Goal: Navigation & Orientation: Find specific page/section

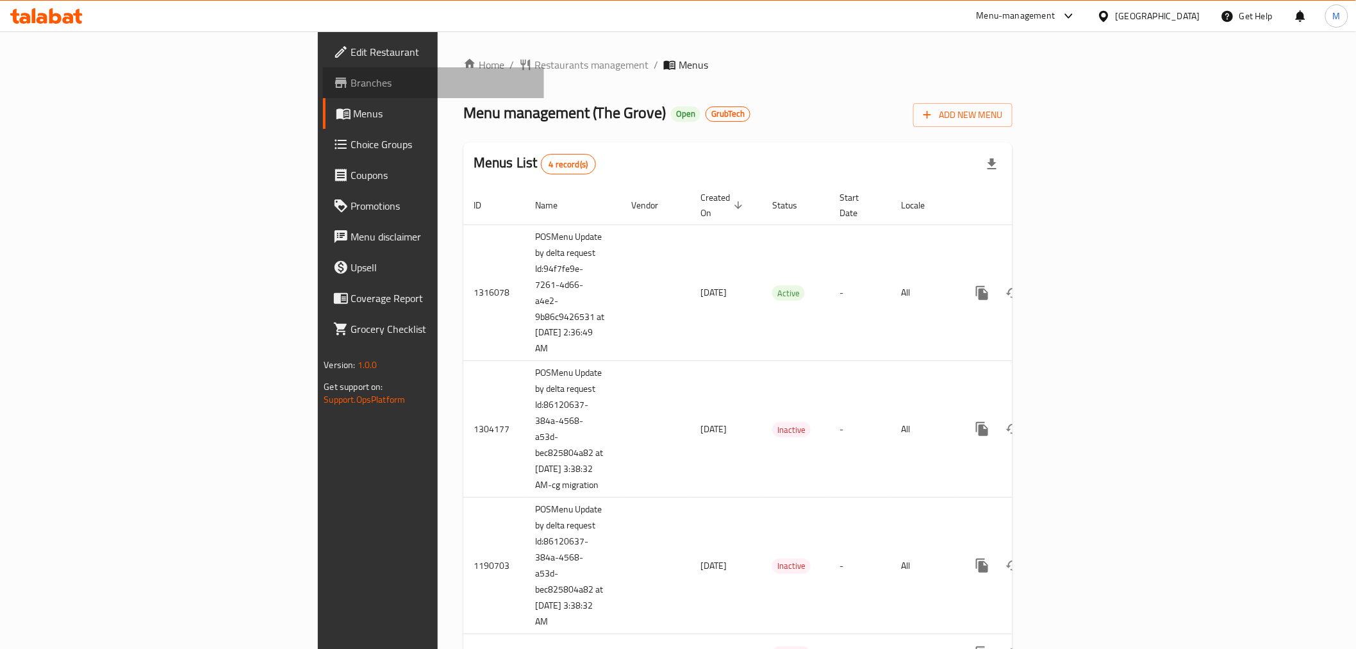
click at [351, 79] on span "Branches" at bounding box center [442, 82] width 183 height 15
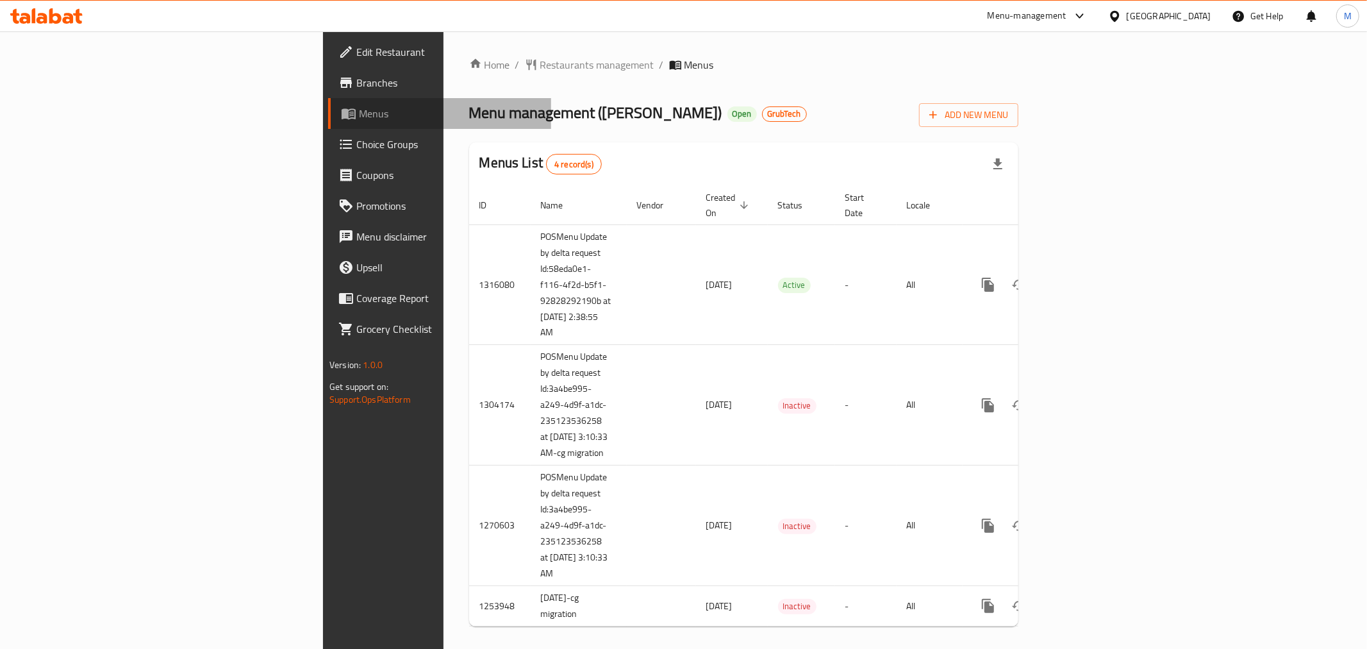
click at [359, 117] on span "Menus" at bounding box center [450, 113] width 182 height 15
click at [328, 93] on link "Branches" at bounding box center [439, 82] width 223 height 31
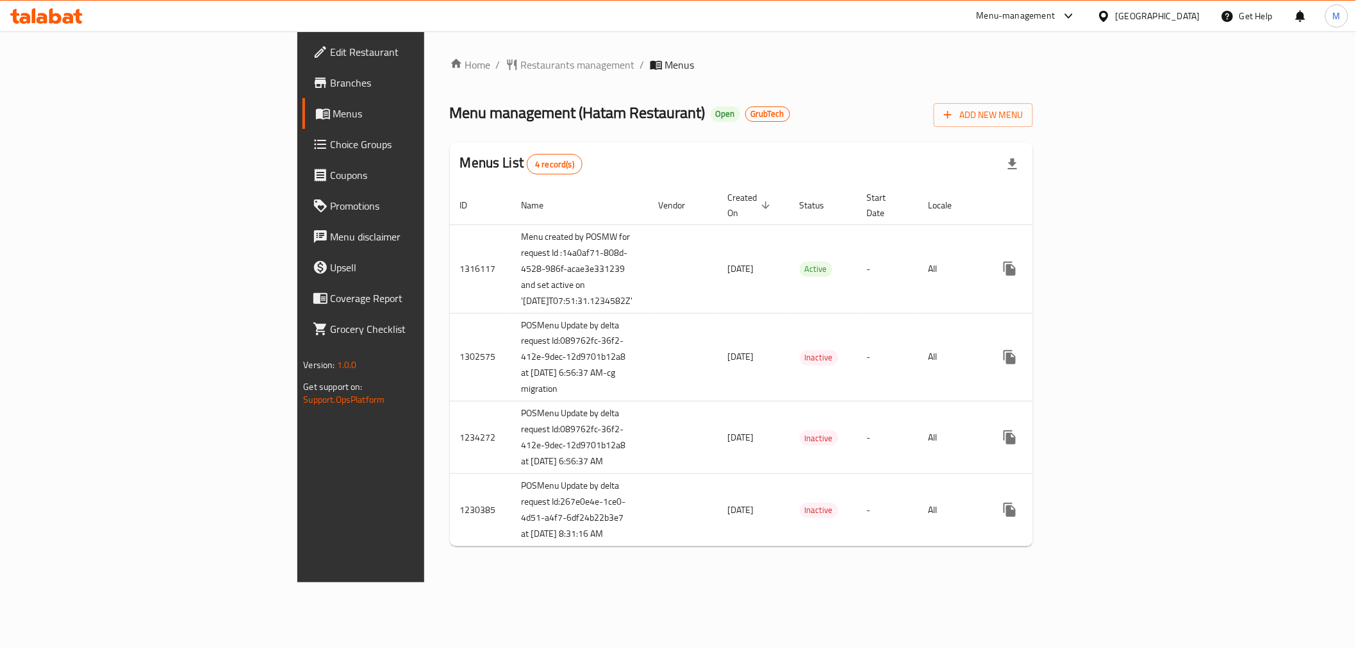
click at [331, 79] on span "Branches" at bounding box center [422, 82] width 183 height 15
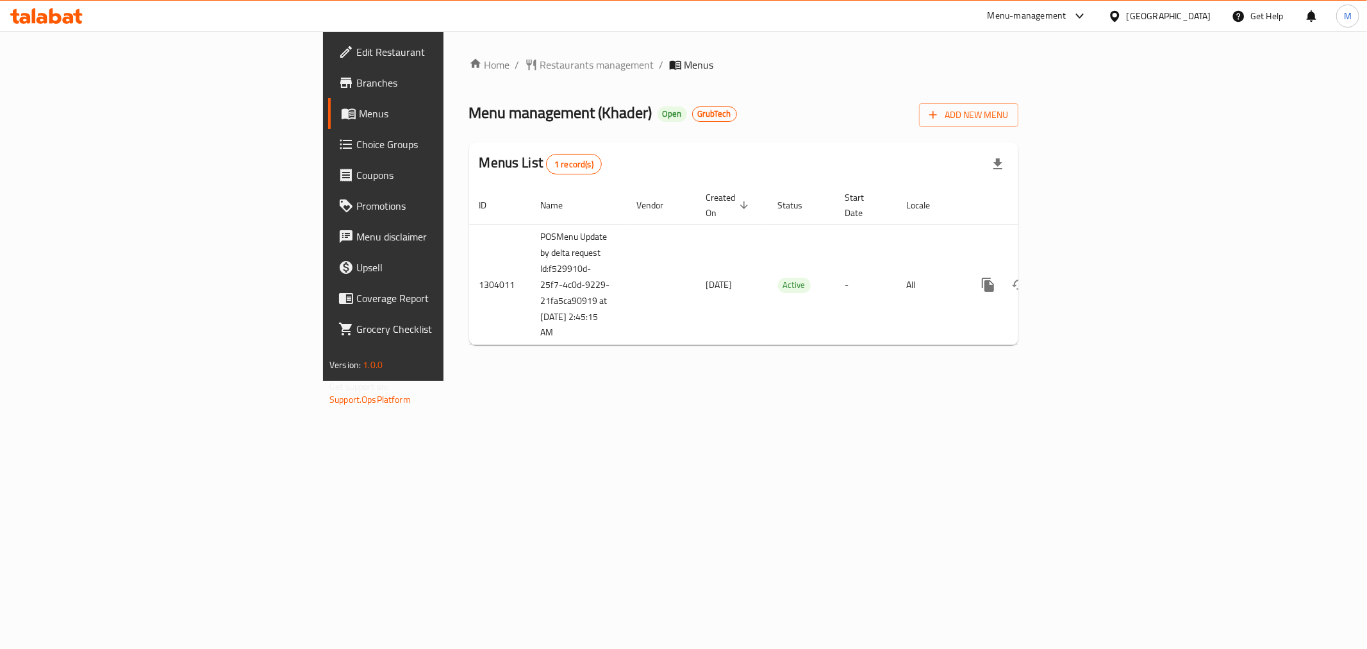
click at [356, 79] on span "Branches" at bounding box center [448, 82] width 185 height 15
click at [356, 84] on span "Branches" at bounding box center [448, 82] width 185 height 15
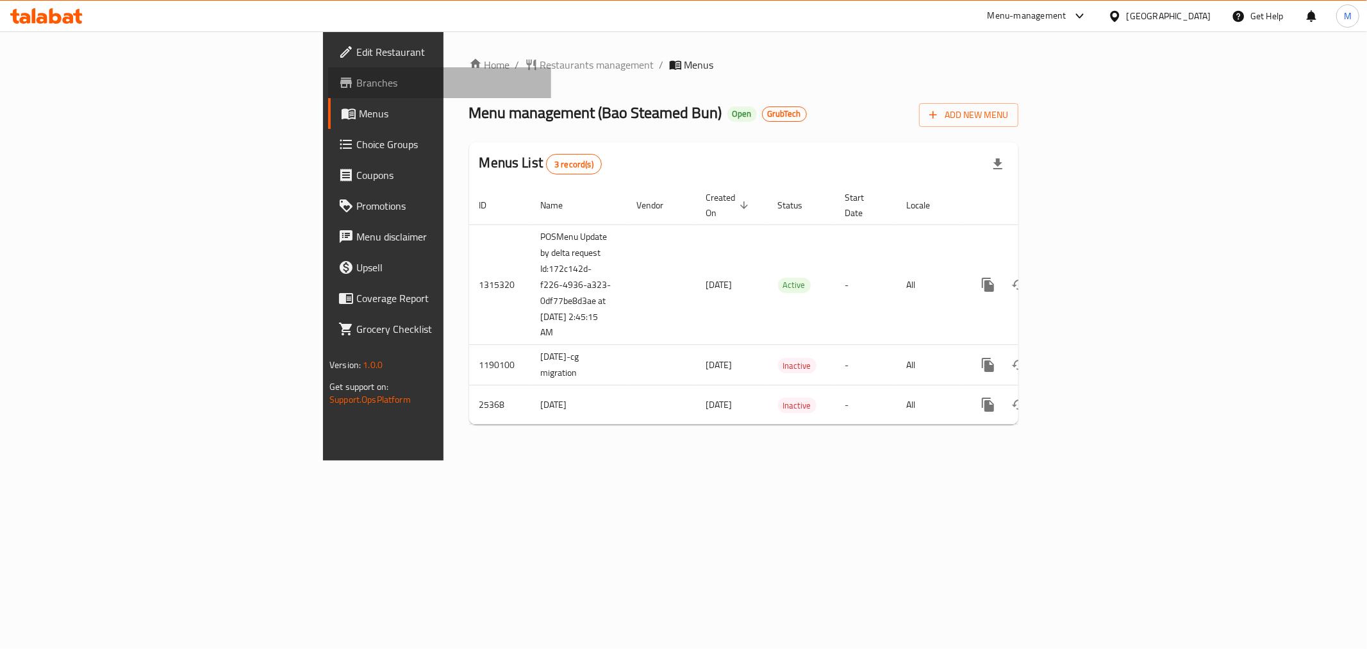
click at [356, 90] on span "Branches" at bounding box center [448, 82] width 185 height 15
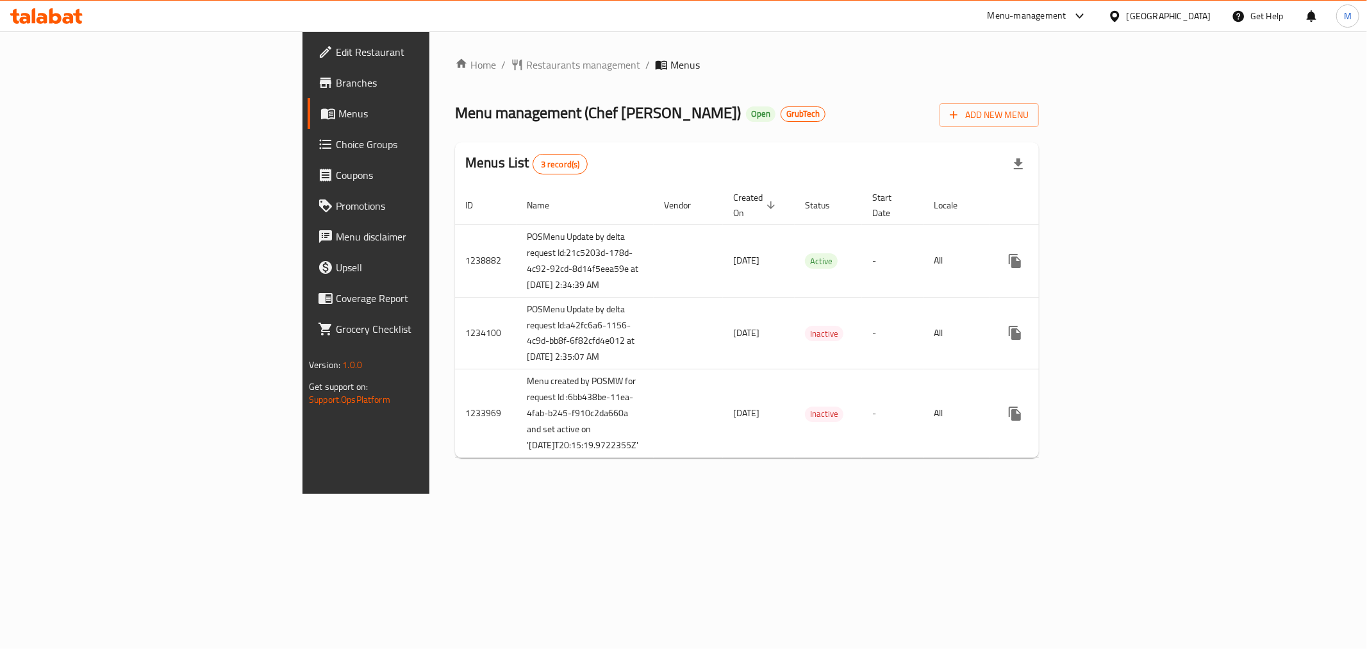
click at [336, 82] on span "Branches" at bounding box center [428, 82] width 185 height 15
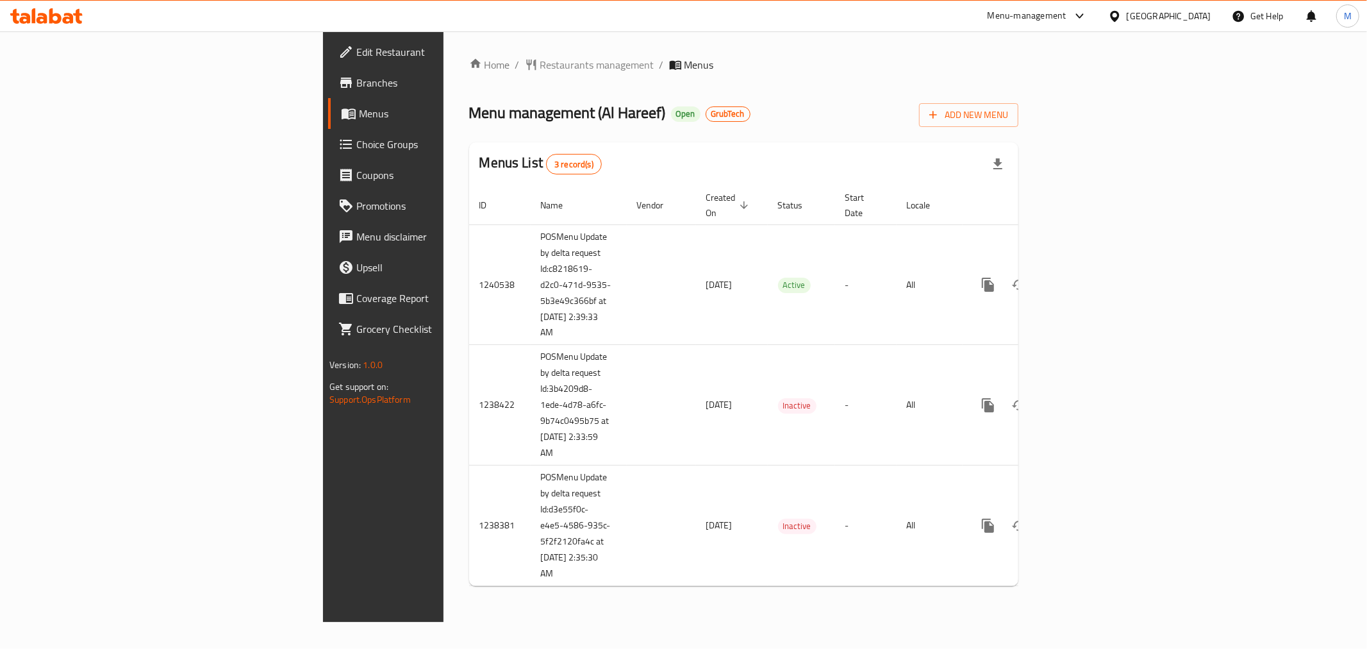
click at [328, 91] on link "Branches" at bounding box center [439, 82] width 223 height 31
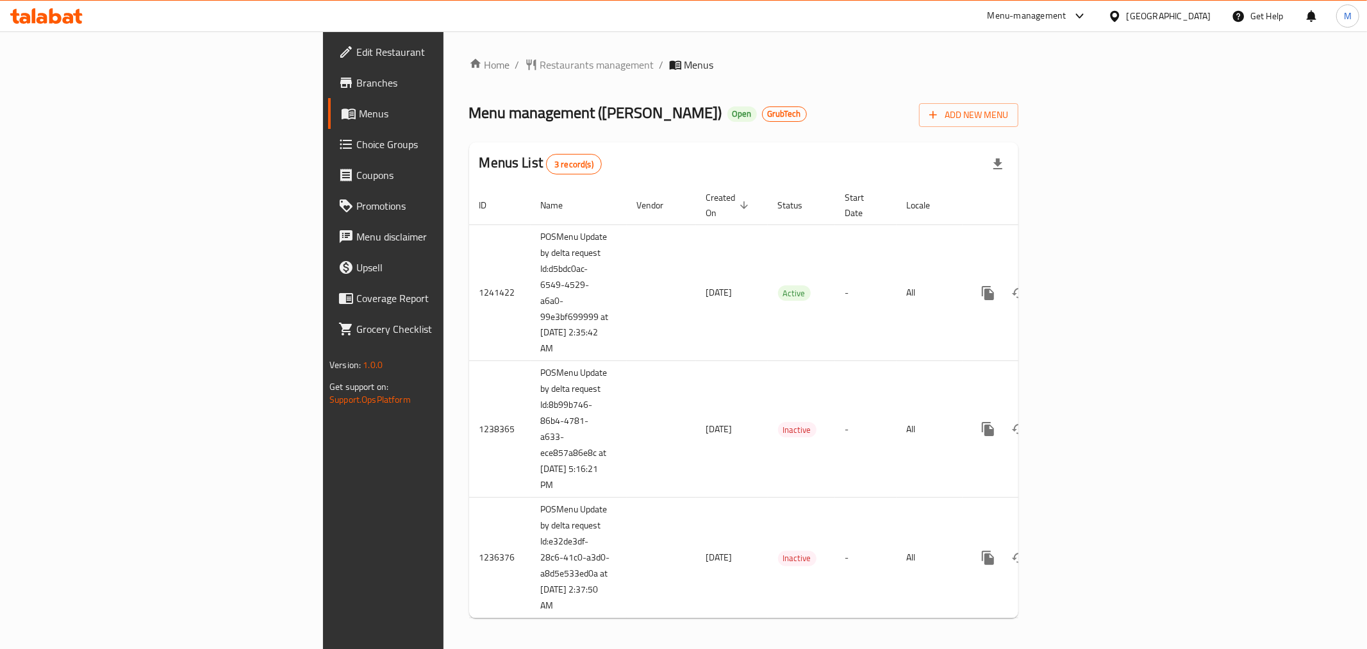
click at [356, 81] on span "Branches" at bounding box center [448, 82] width 185 height 15
